Goal: Find specific page/section

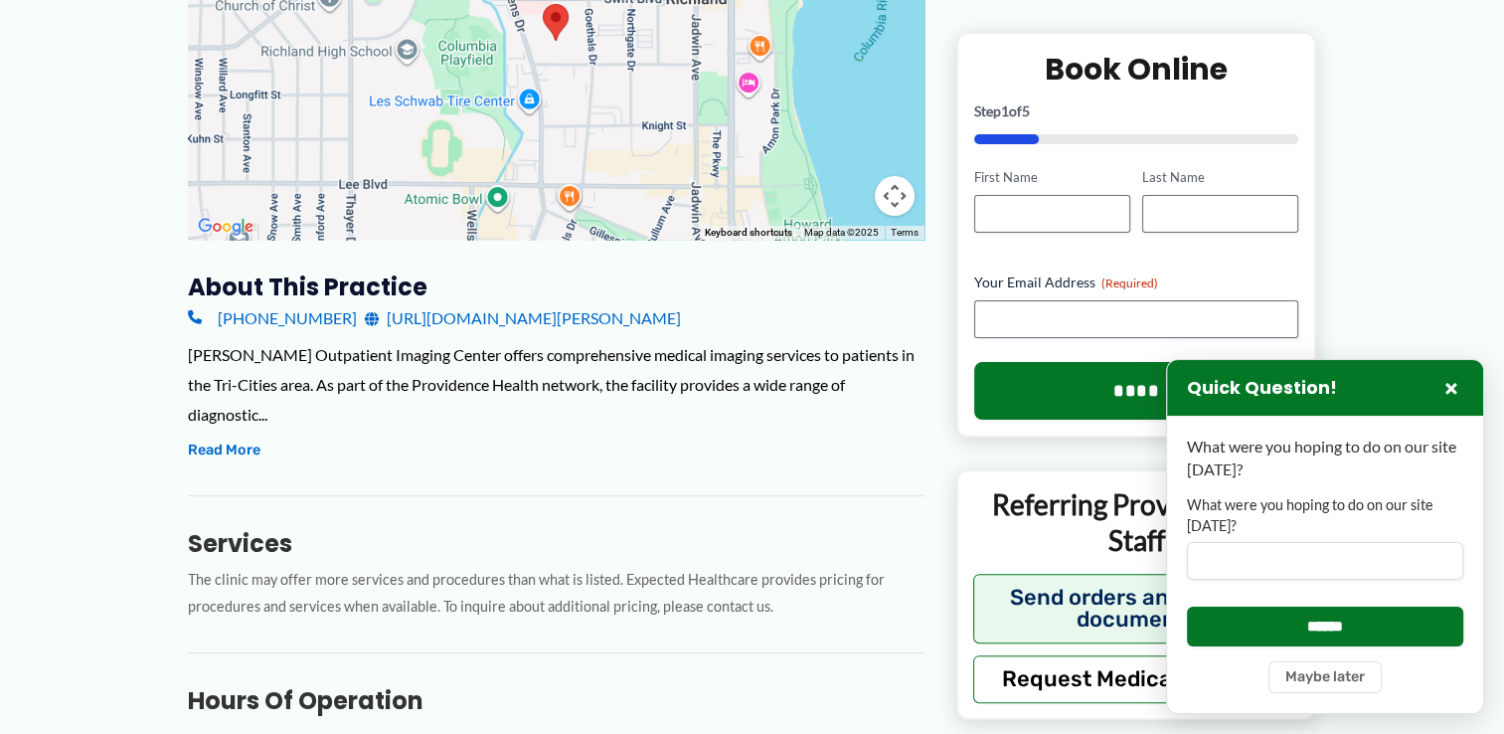
scroll to position [449, 0]
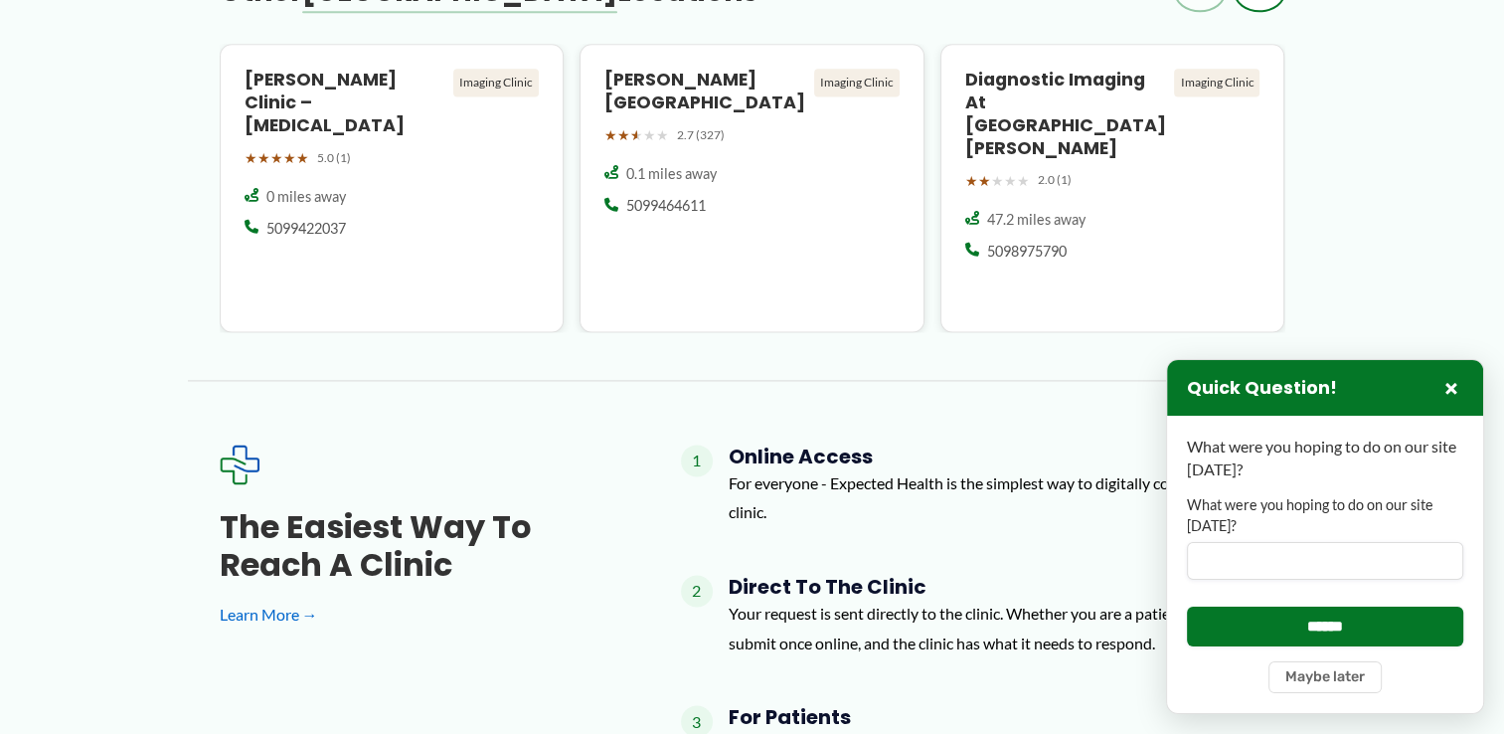
scroll to position [2751, 0]
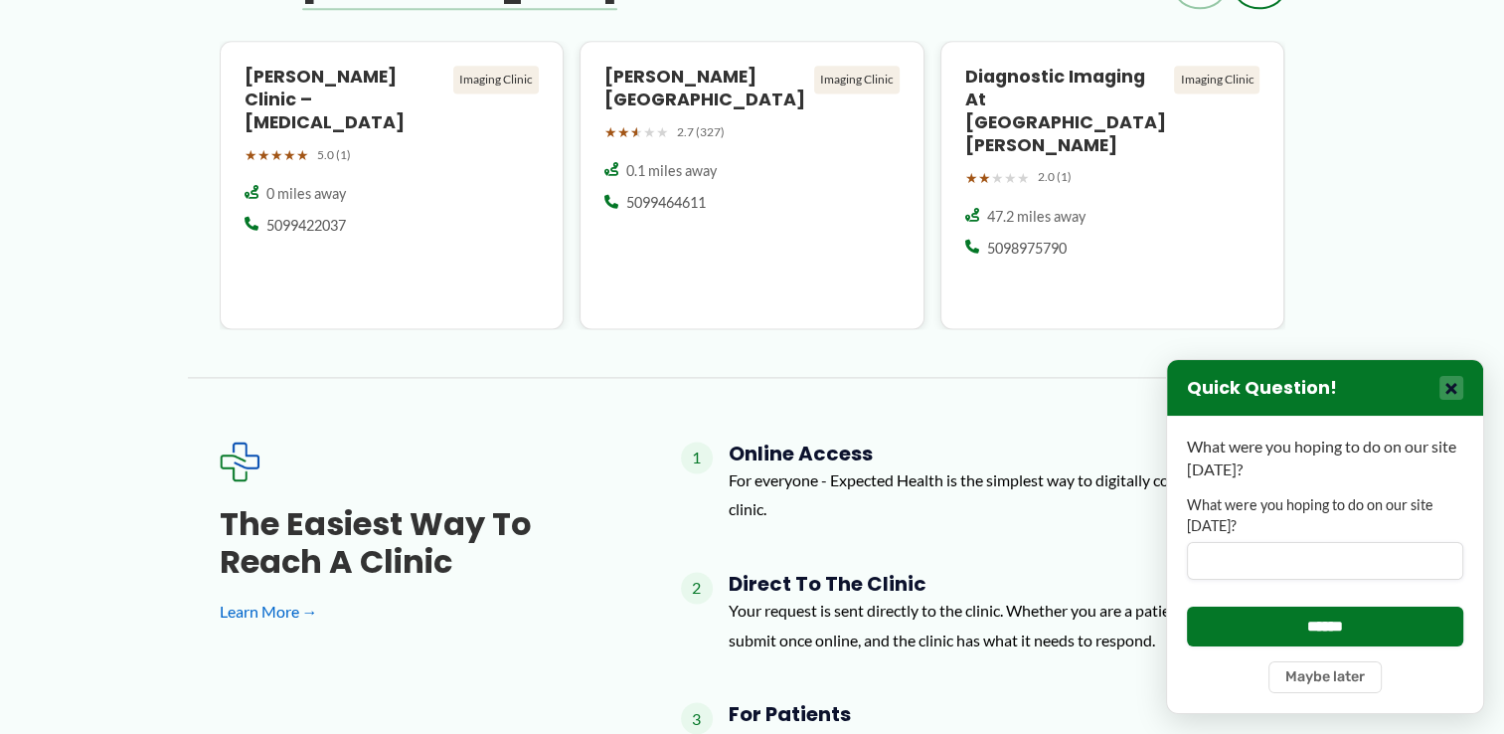
click at [1440, 385] on button "×" at bounding box center [1452, 388] width 24 height 24
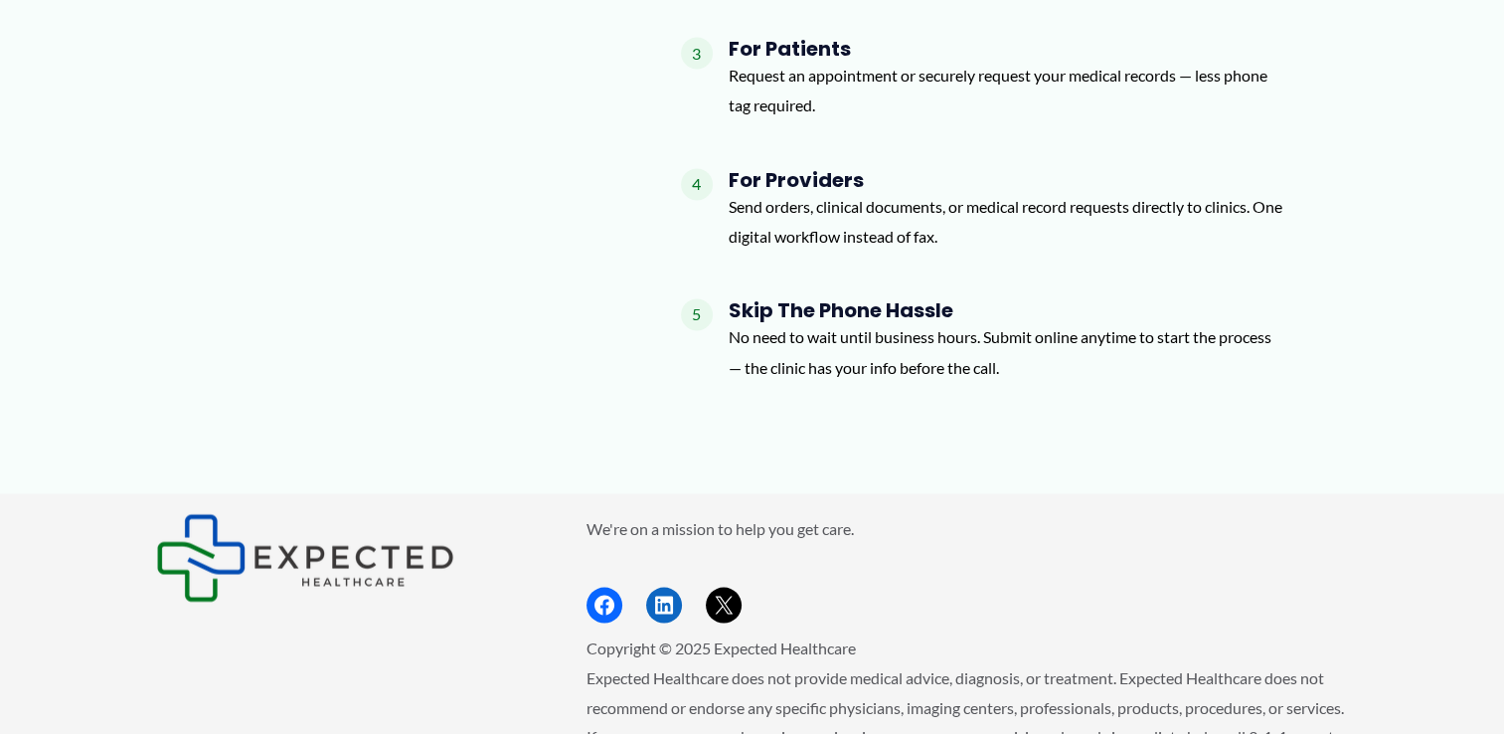
scroll to position [3515, 0]
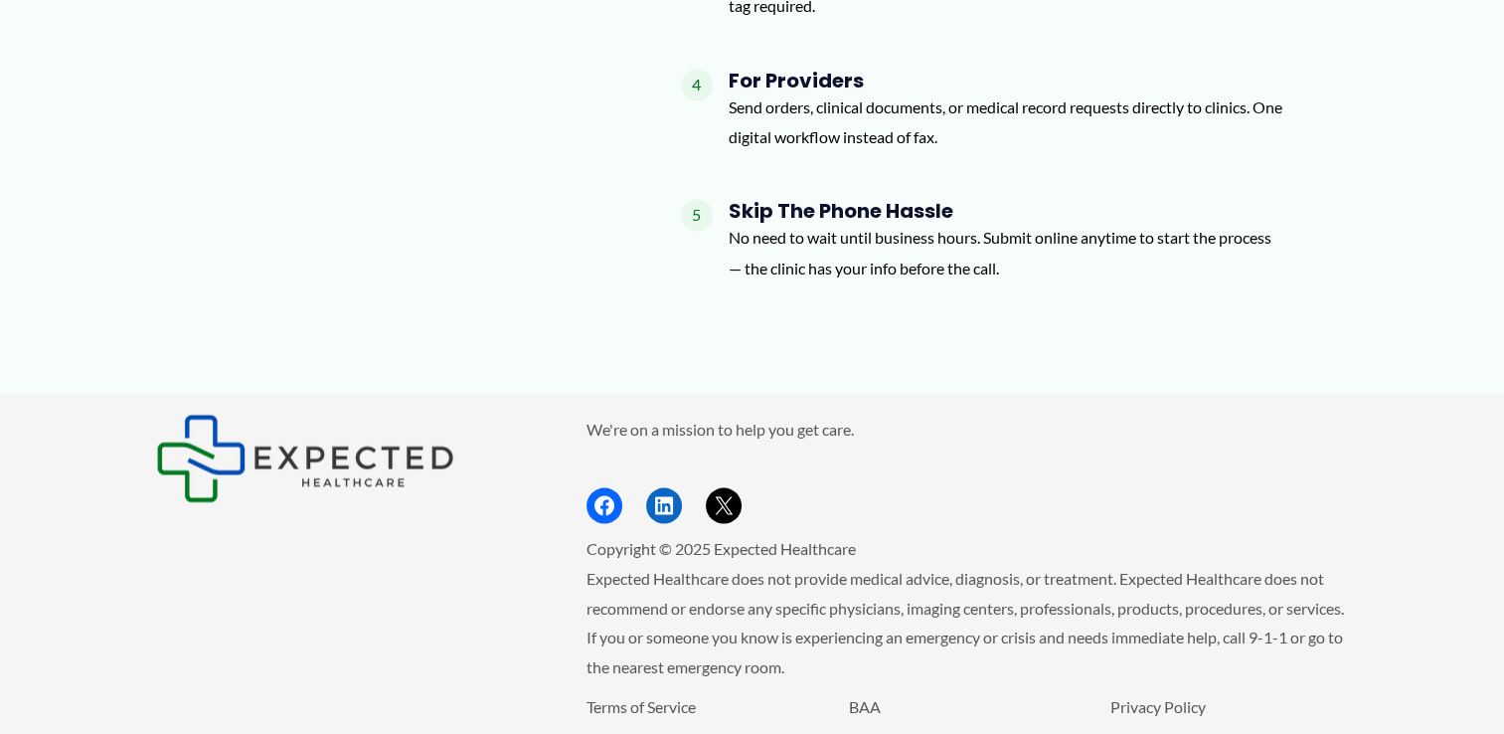
click at [194, 669] on div "We're on a mission to help you get care. Facebook LinkedIn X Copyright © 2025 E…" at bounding box center [752, 604] width 1193 height 380
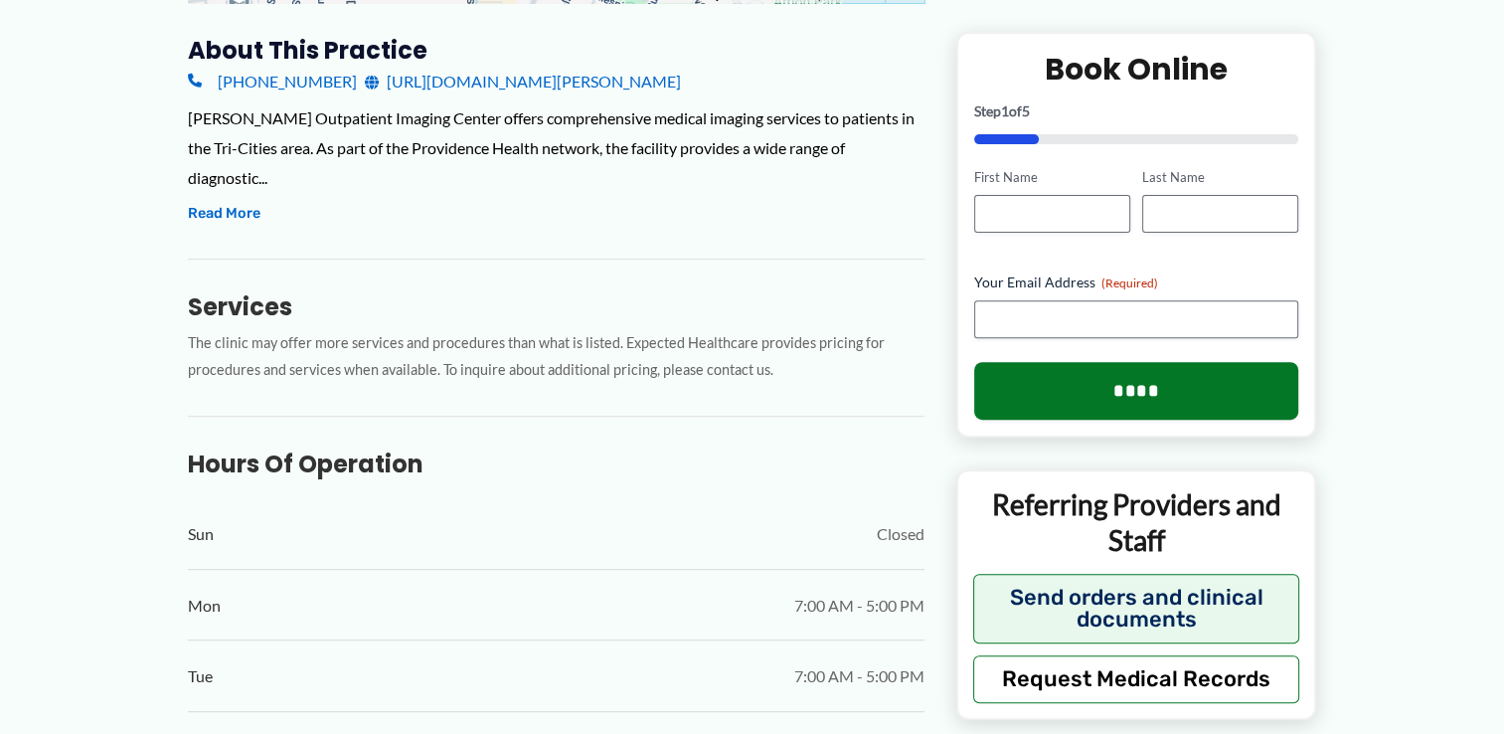
scroll to position [689, 0]
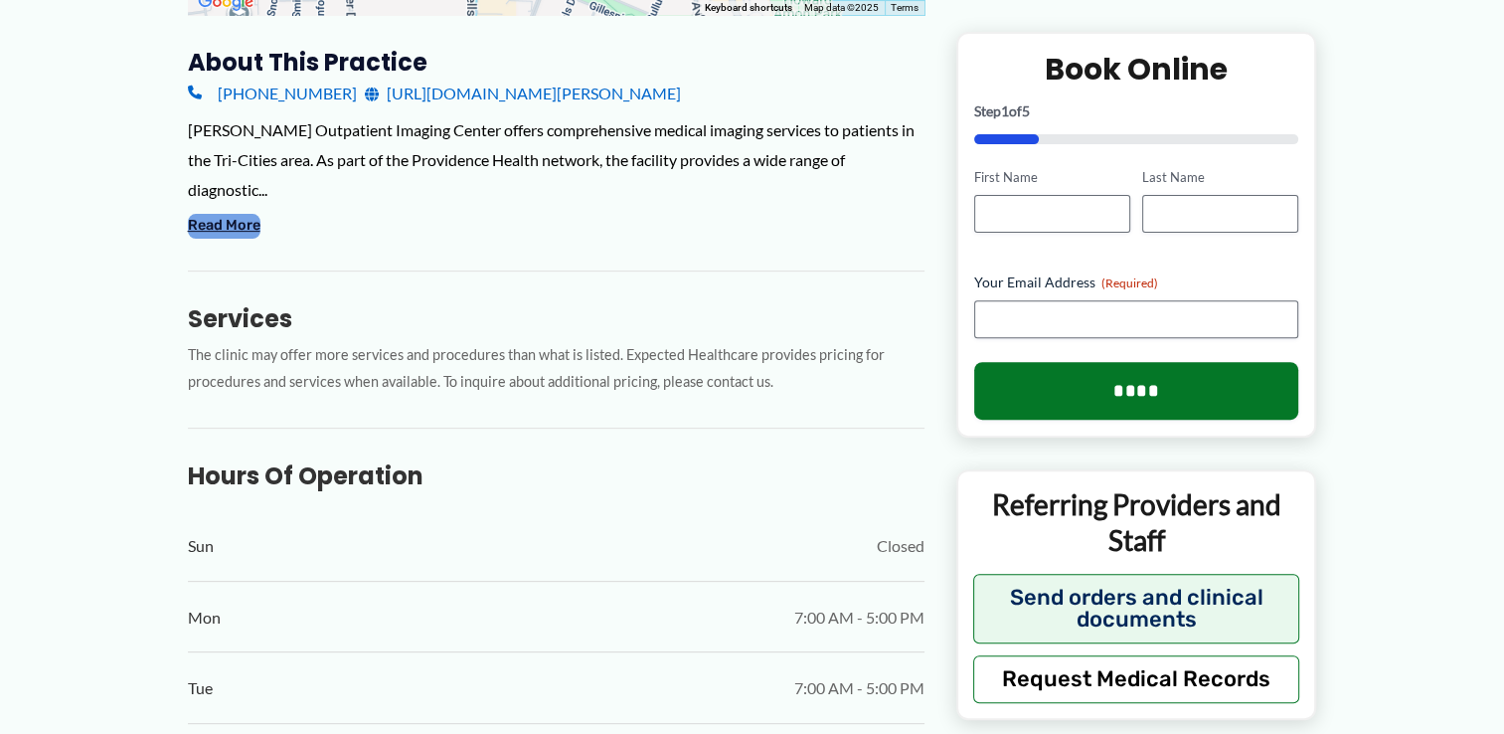
click at [191, 214] on button "Read More" at bounding box center [224, 226] width 73 height 24
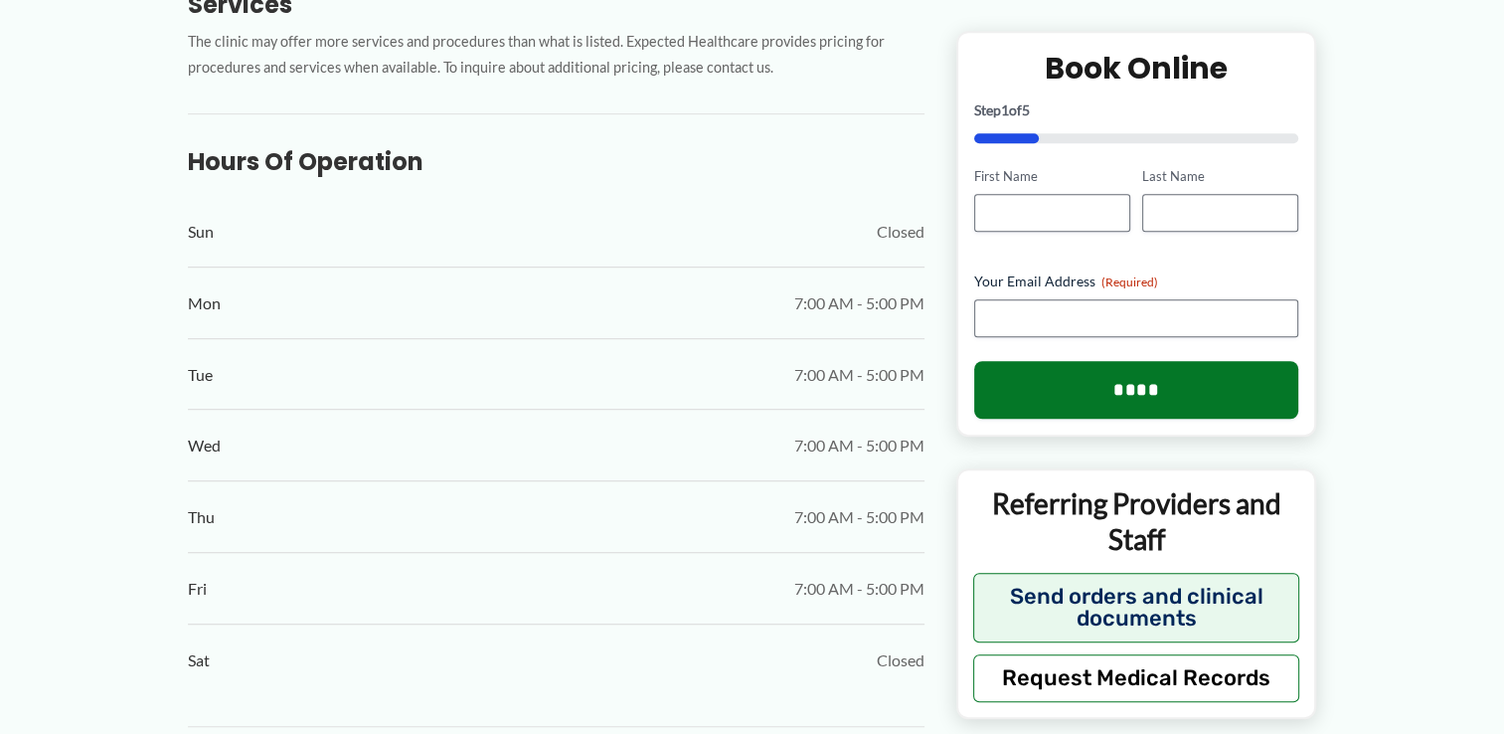
scroll to position [1272, 0]
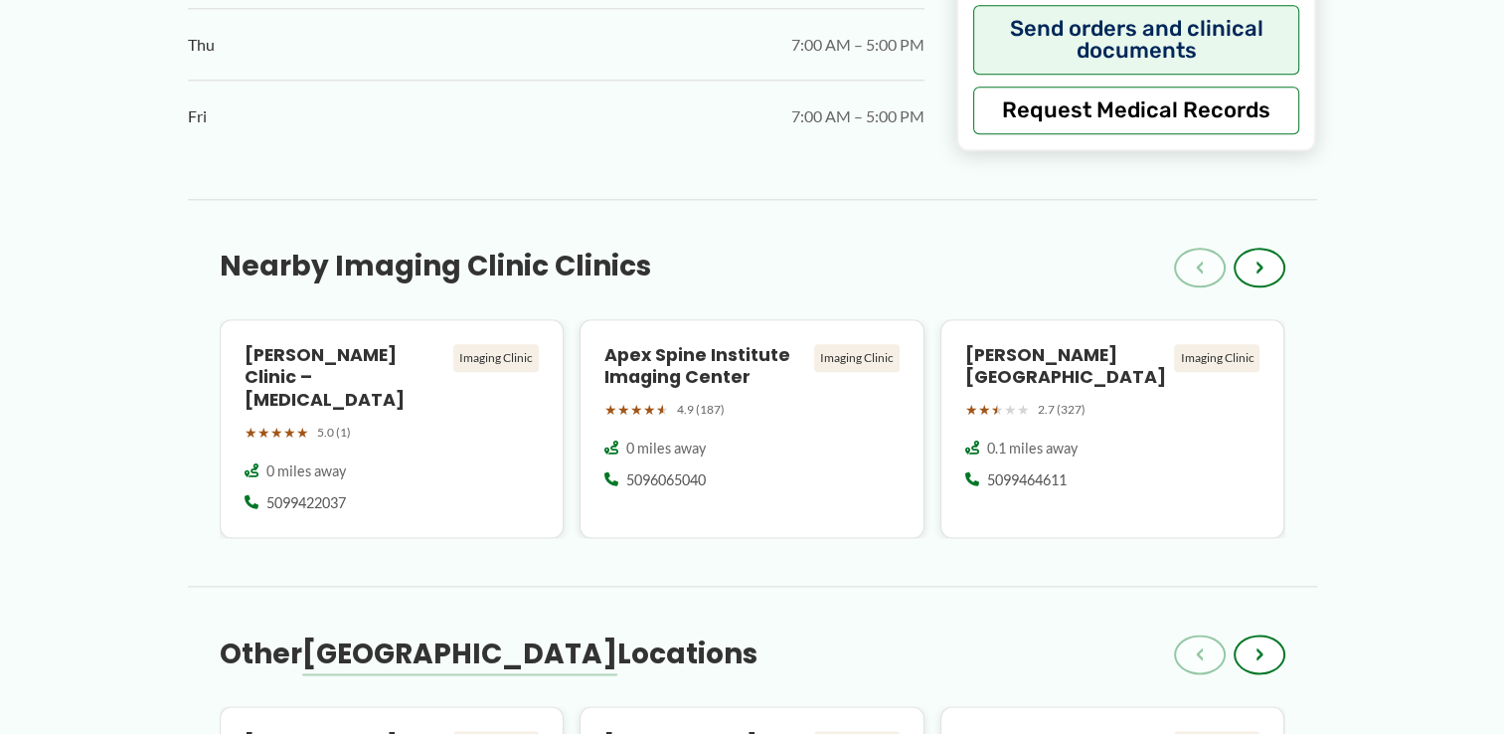
scroll to position [2348, 0]
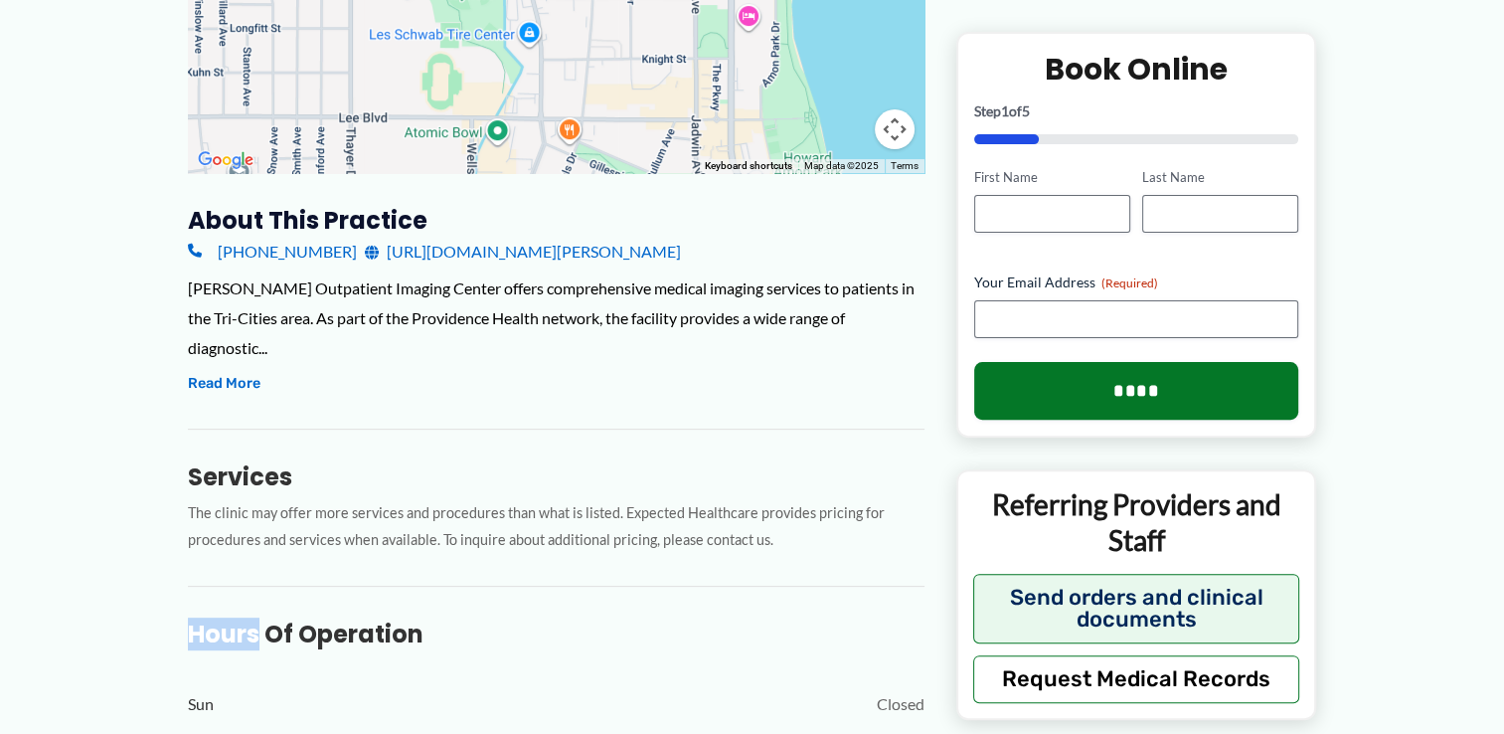
scroll to position [530, 0]
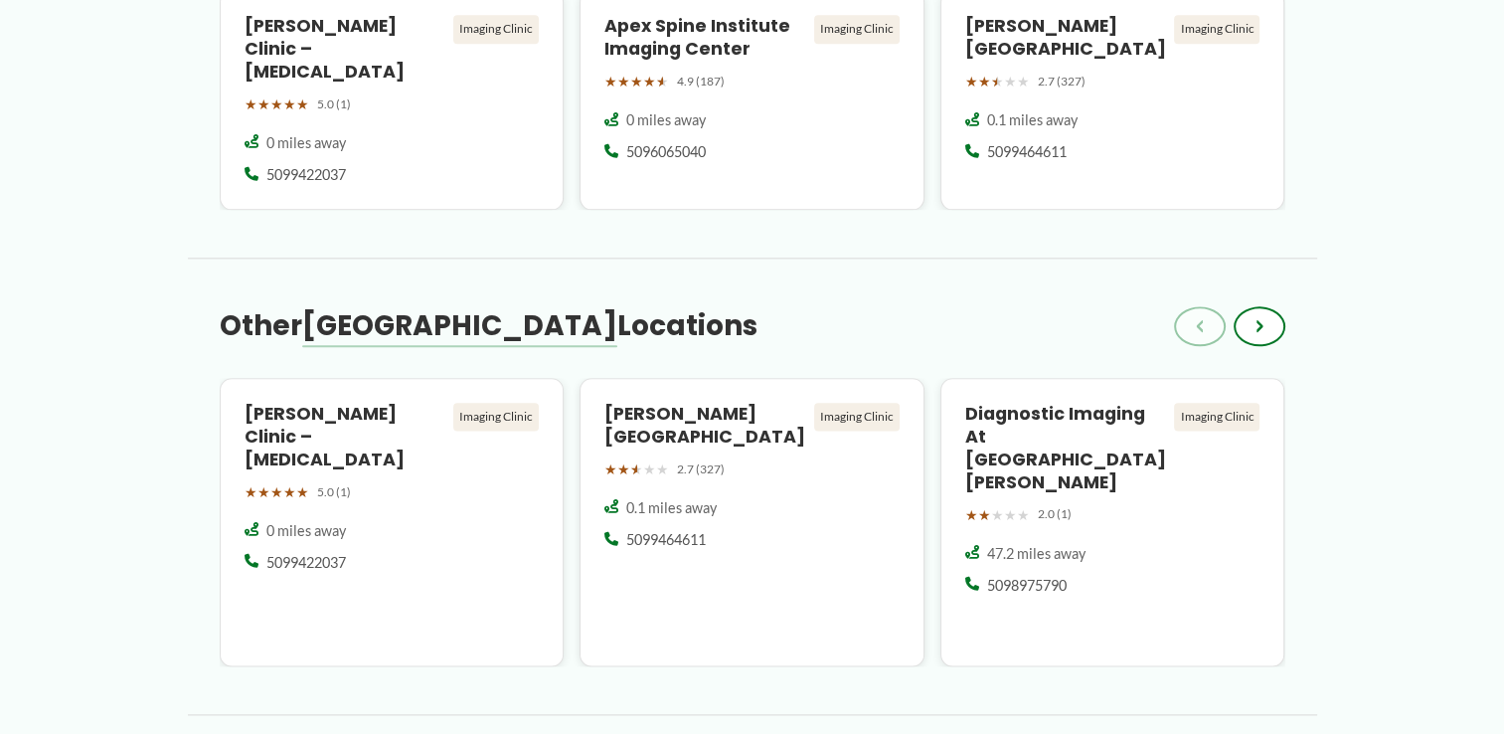
scroll to position [2503, 0]
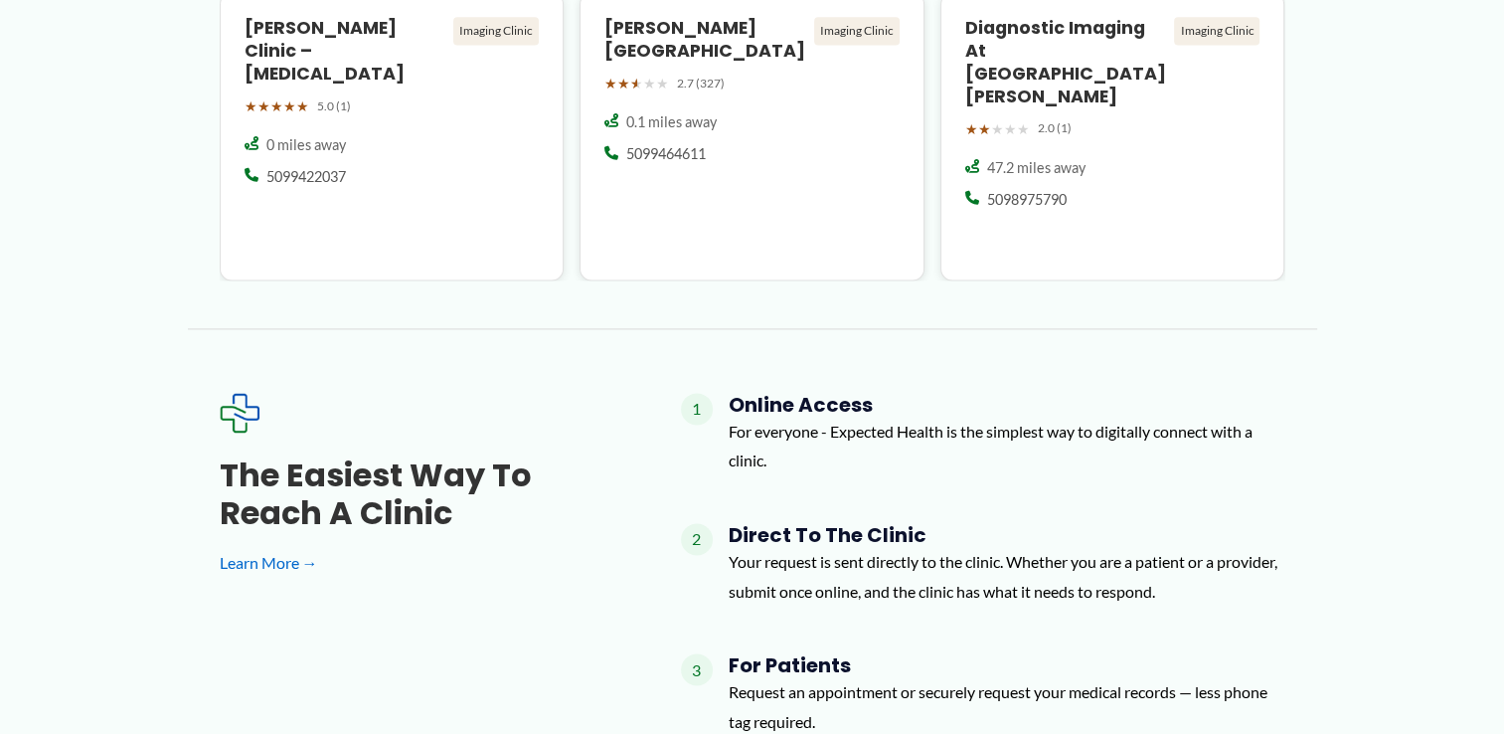
scroll to position [2791, 0]
